Goal: Check status: Check status

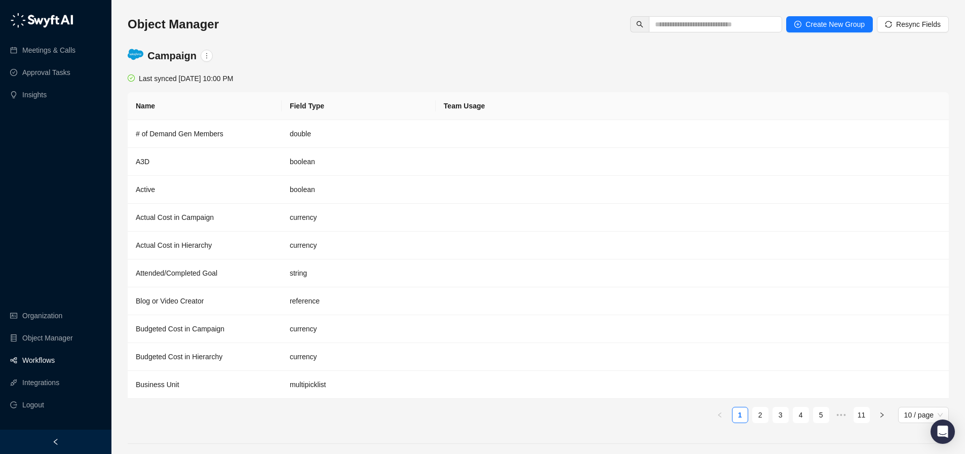
click at [38, 370] on link "Workflows" at bounding box center [38, 360] width 32 height 20
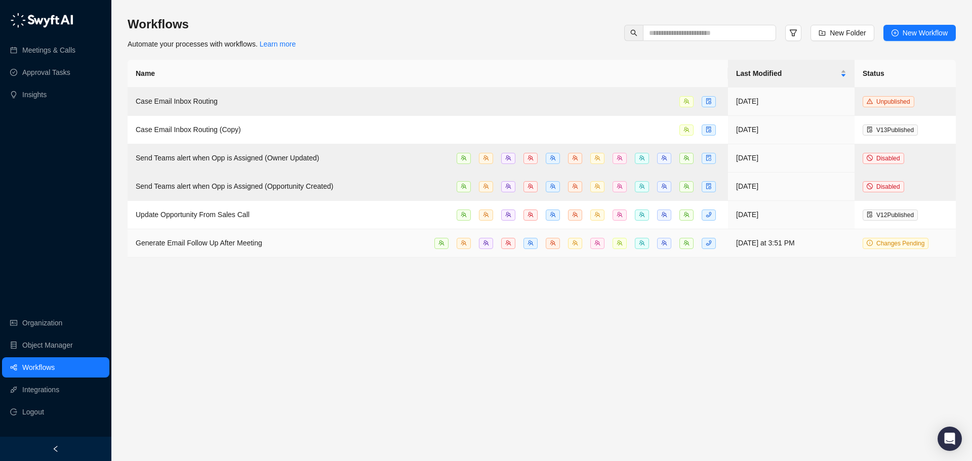
click at [239, 244] on span "Generate Email Follow Up After Meeting" at bounding box center [199, 243] width 127 height 8
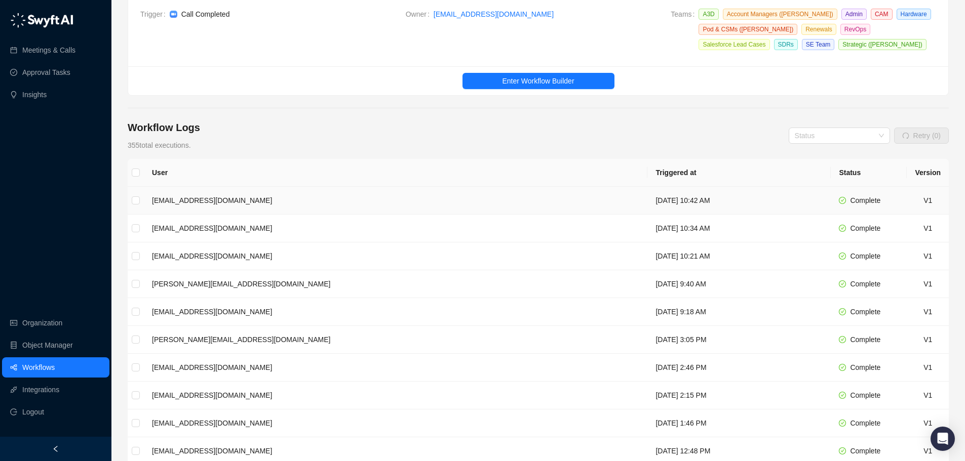
scroll to position [52, 0]
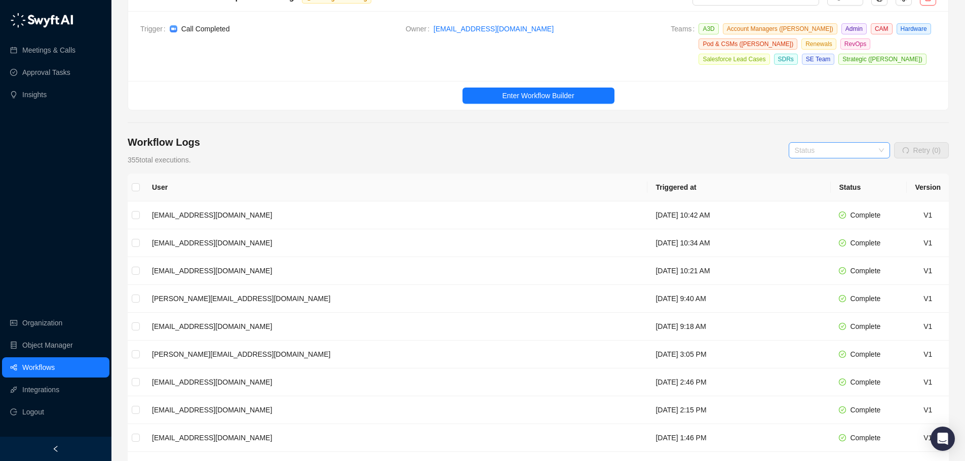
click at [838, 147] on input "search" at bounding box center [836, 150] width 83 height 15
click at [824, 225] on div "Error" at bounding box center [840, 219] width 97 height 16
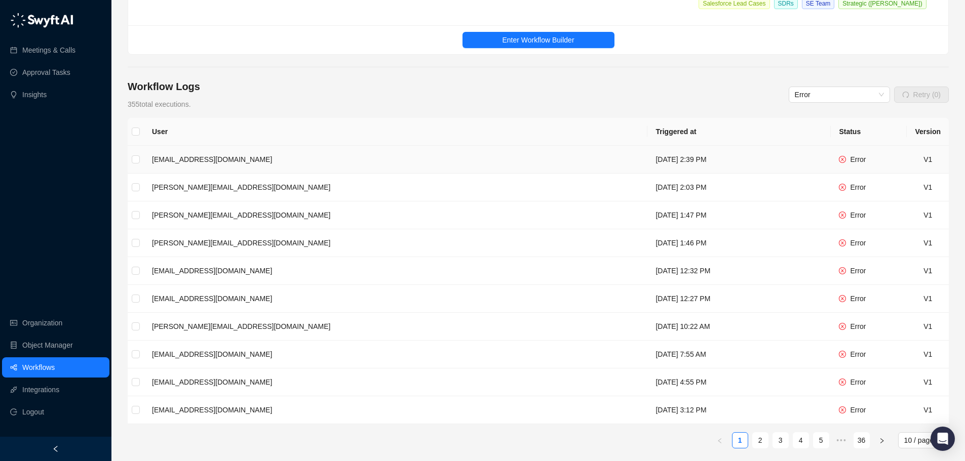
scroll to position [0, 0]
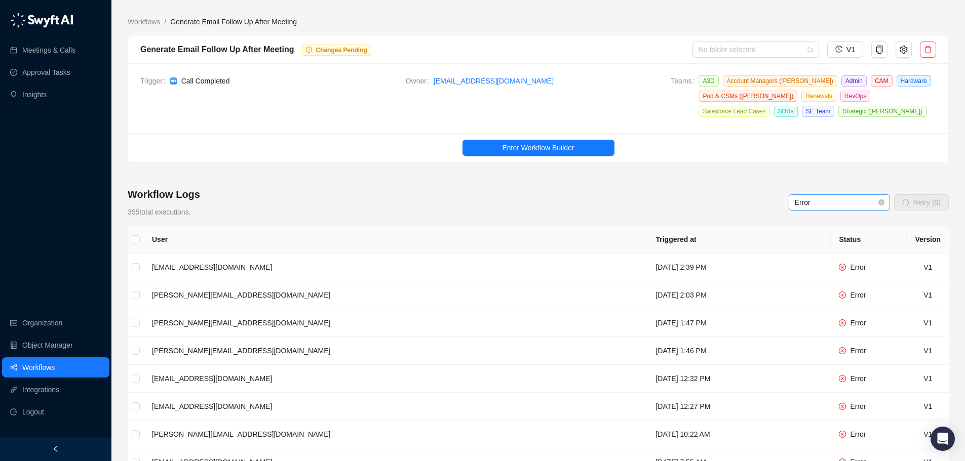
click at [806, 203] on span "Error" at bounding box center [839, 202] width 89 height 15
click at [753, 198] on div "Workflow Logs 355 total executions. Error Retry (0)" at bounding box center [538, 202] width 821 height 30
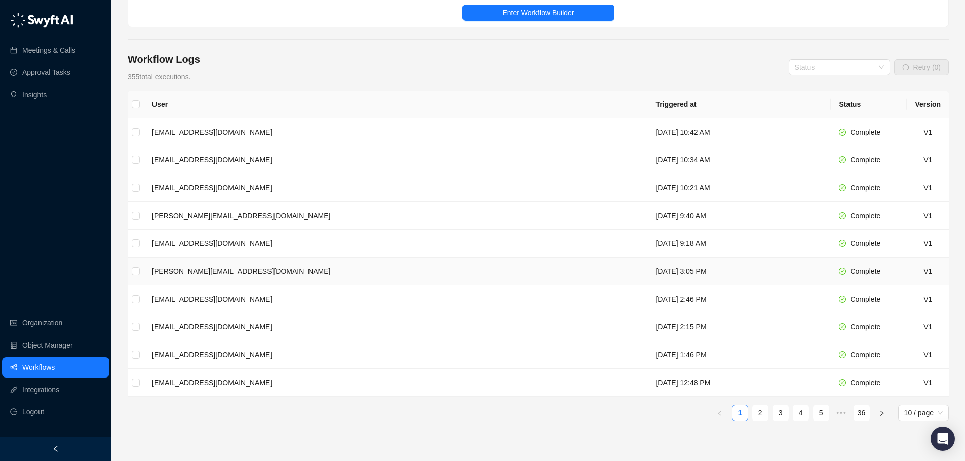
scroll to position [187, 0]
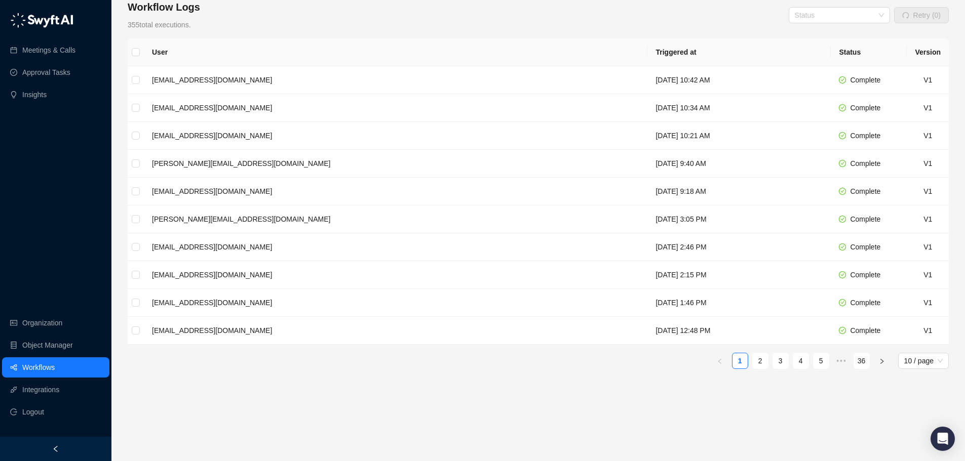
click at [402, 380] on div "User Triggered at Status Version [EMAIL_ADDRESS][DOMAIN_NAME] [DATE] 10:42 AM C…" at bounding box center [538, 245] width 821 height 415
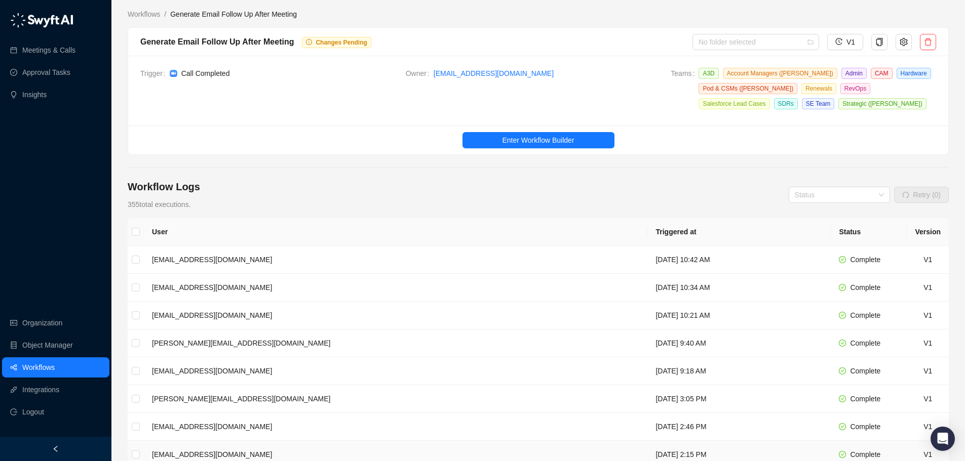
scroll to position [0, 0]
